Goal: Information Seeking & Learning: Learn about a topic

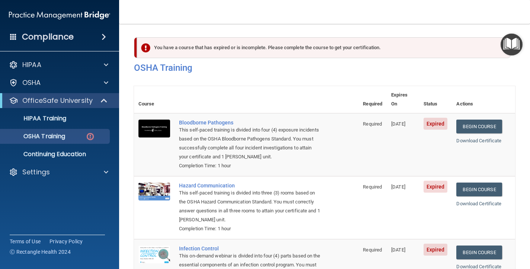
scroll to position [117, 0]
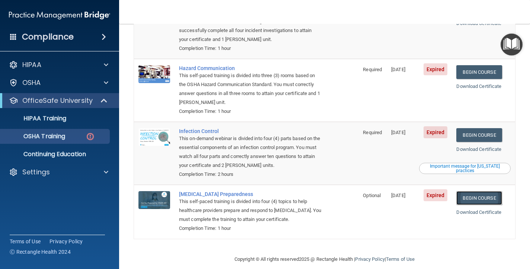
click at [475, 191] on link "Begin Course" at bounding box center [478, 198] width 45 height 14
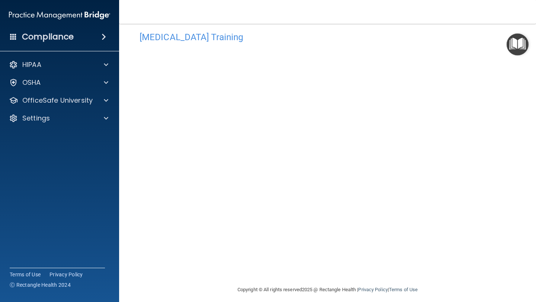
scroll to position [16, 0]
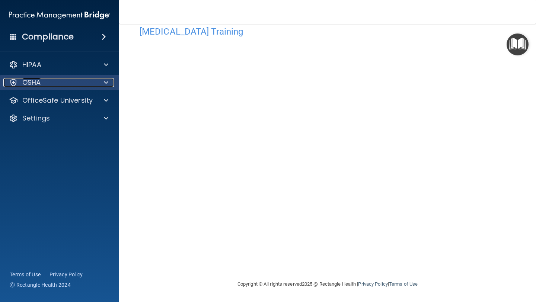
click at [60, 85] on div "OSHA" at bounding box center [49, 82] width 92 height 9
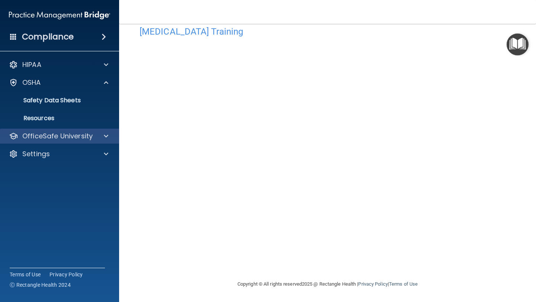
click at [60, 130] on div "OfficeSafe University" at bounding box center [59, 136] width 119 height 15
click at [58, 135] on p "OfficeSafe University" at bounding box center [57, 136] width 70 height 9
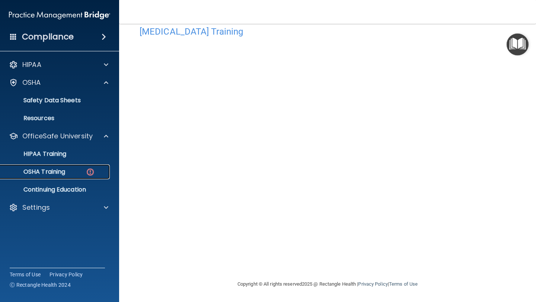
click at [52, 174] on p "OSHA Training" at bounding box center [35, 171] width 60 height 7
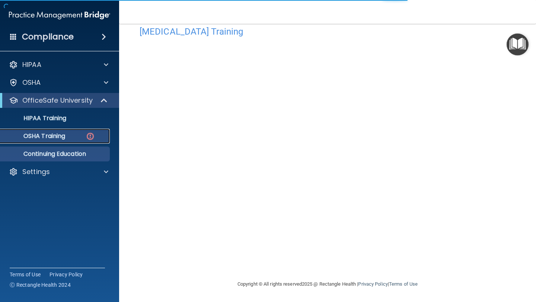
scroll to position [84, 0]
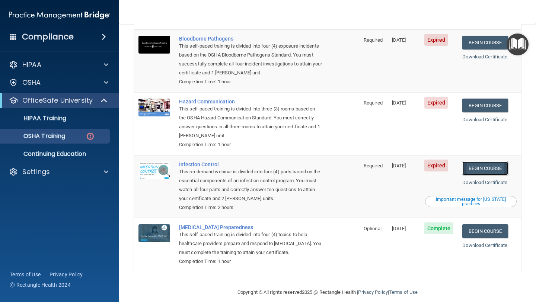
click at [490, 161] on link "Begin Course" at bounding box center [484, 168] width 45 height 14
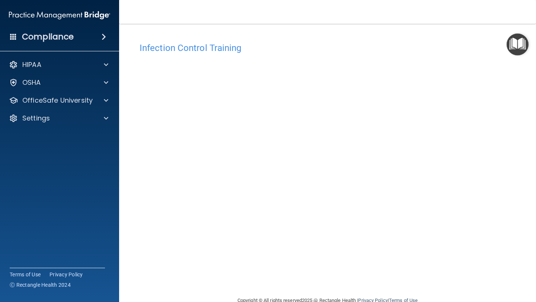
scroll to position [16, 0]
